Goal: Task Accomplishment & Management: Use online tool/utility

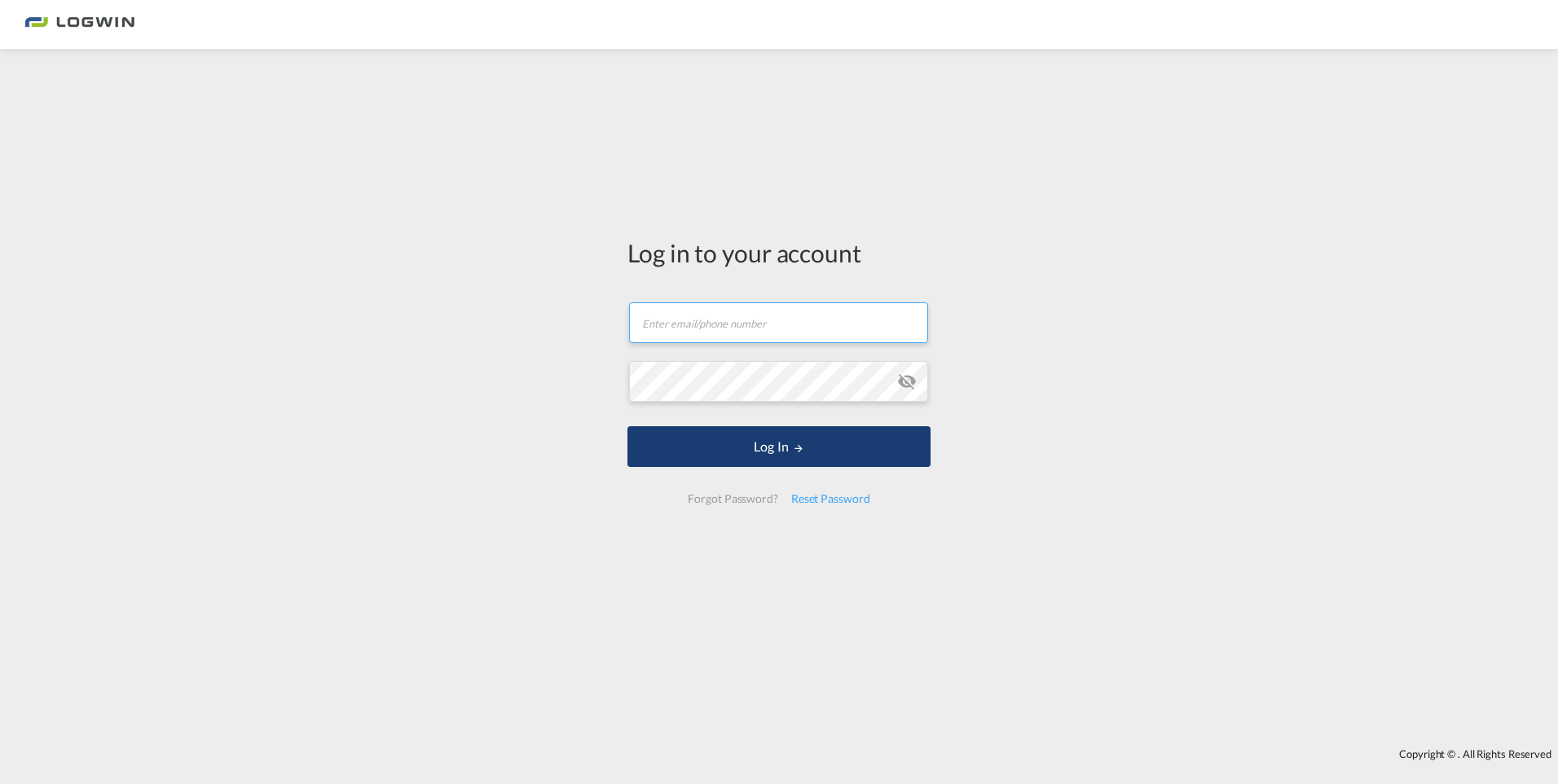
type input "[PERSON_NAME][EMAIL_ADDRESS][DOMAIN_NAME]"
click at [753, 443] on button "Log In" at bounding box center [779, 447] width 303 height 41
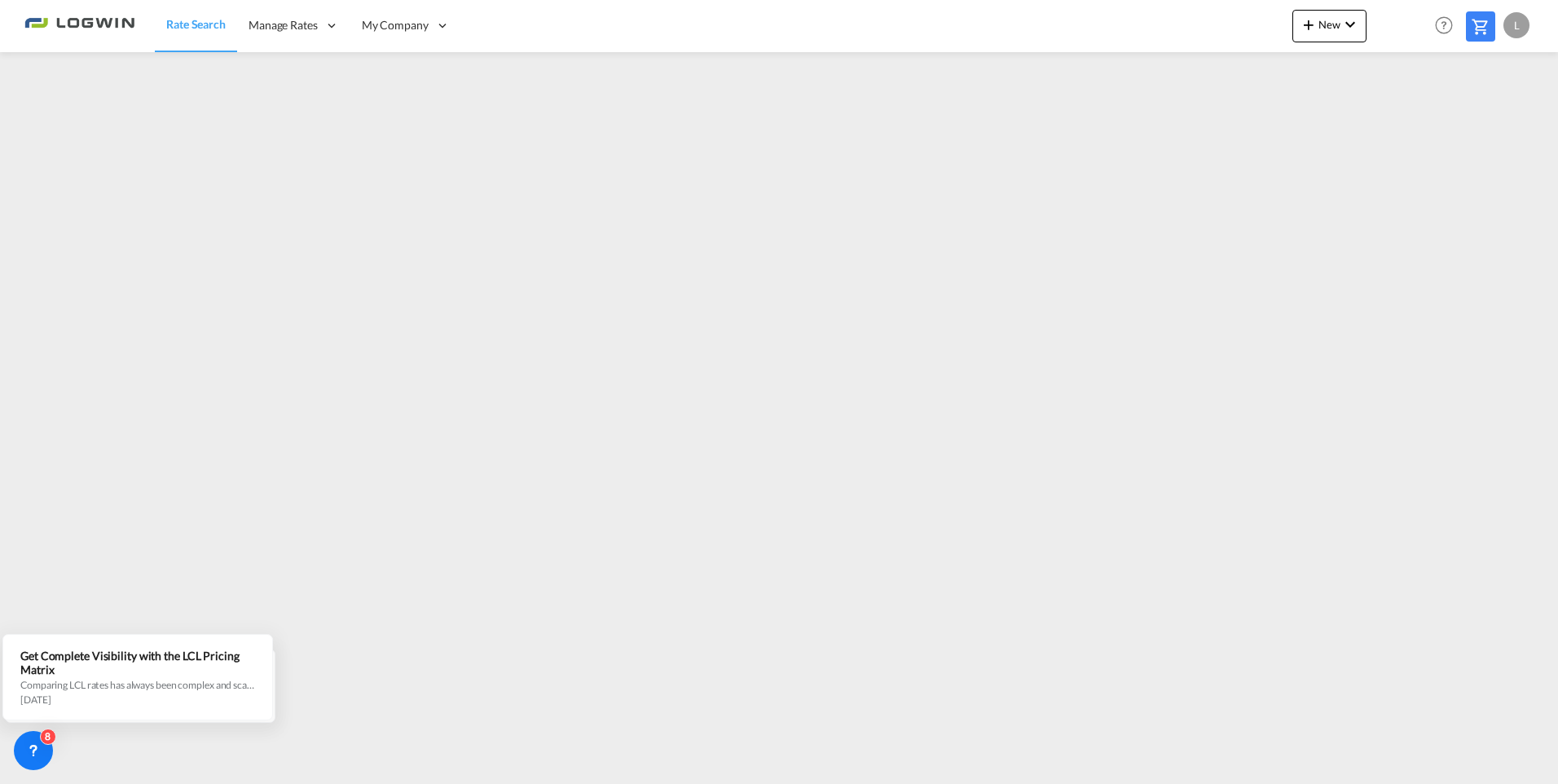
click at [1510, 26] on div "L" at bounding box center [1516, 25] width 26 height 26
click at [1480, 134] on button "Logout" at bounding box center [1498, 125] width 106 height 33
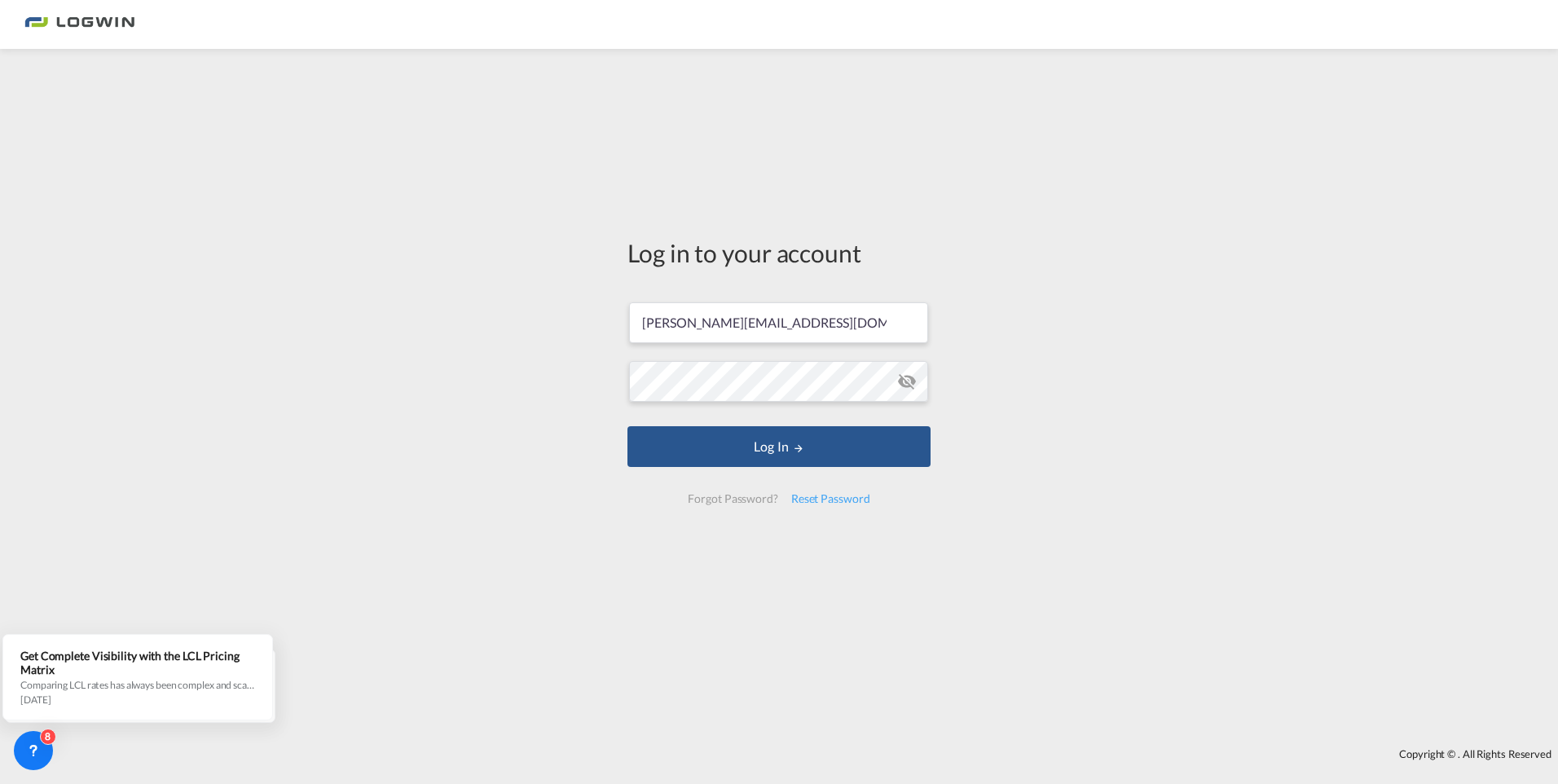
click at [1514, 24] on div at bounding box center [779, 25] width 1558 height 36
